Goal: Information Seeking & Learning: Learn about a topic

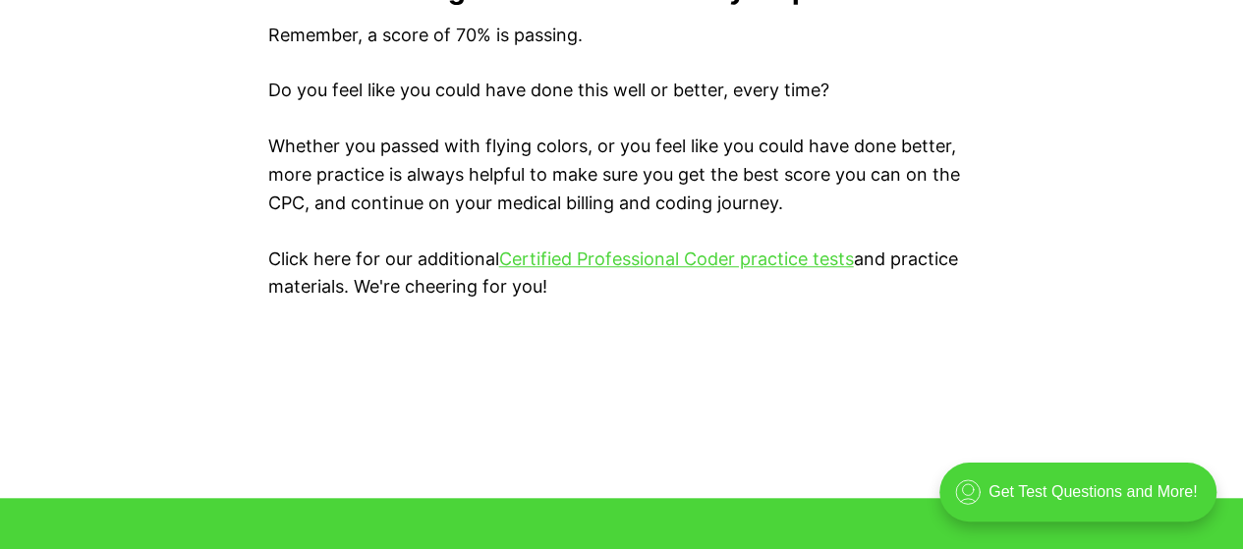
scroll to position [4205, 0]
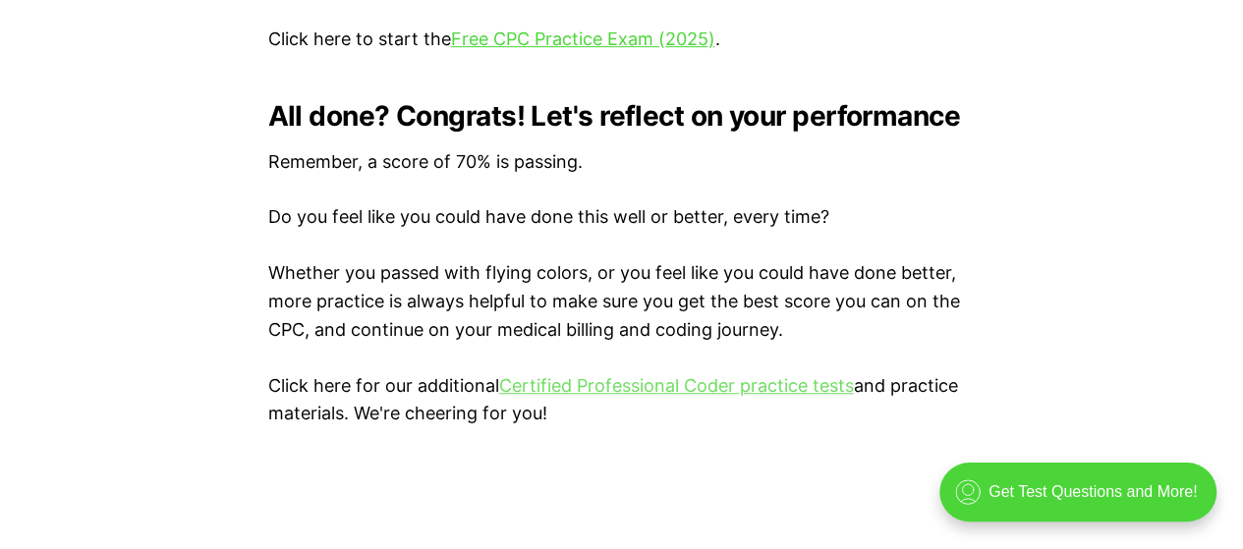
click at [733, 387] on link "Certified Professional Coder practice tests" at bounding box center [676, 385] width 355 height 21
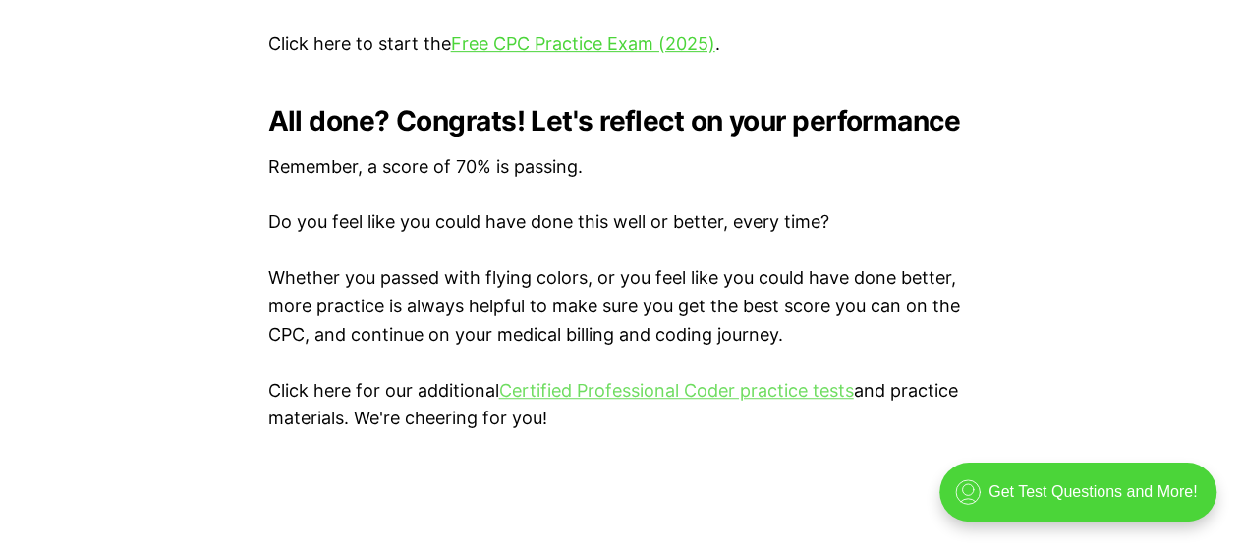
click at [668, 388] on link "Certified Professional Coder practice tests" at bounding box center [676, 390] width 355 height 21
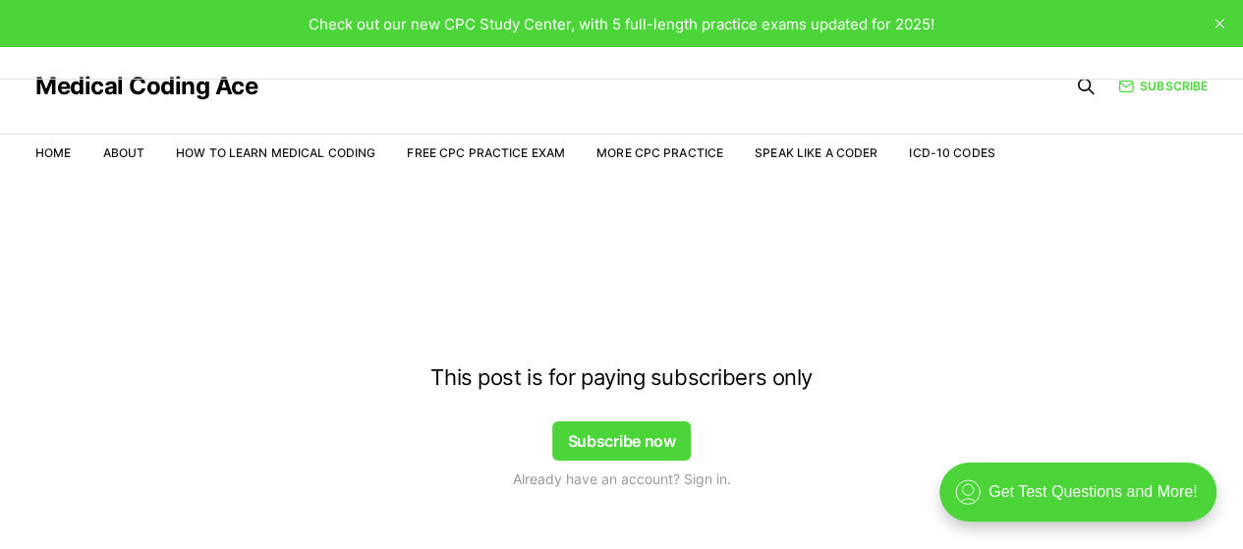
click at [44, 142] on div at bounding box center [621, 219] width 1243 height 157
click at [47, 144] on div at bounding box center [621, 219] width 1243 height 157
click at [54, 154] on div at bounding box center [621, 219] width 1243 height 157
